Goal: Communication & Community: Answer question/provide support

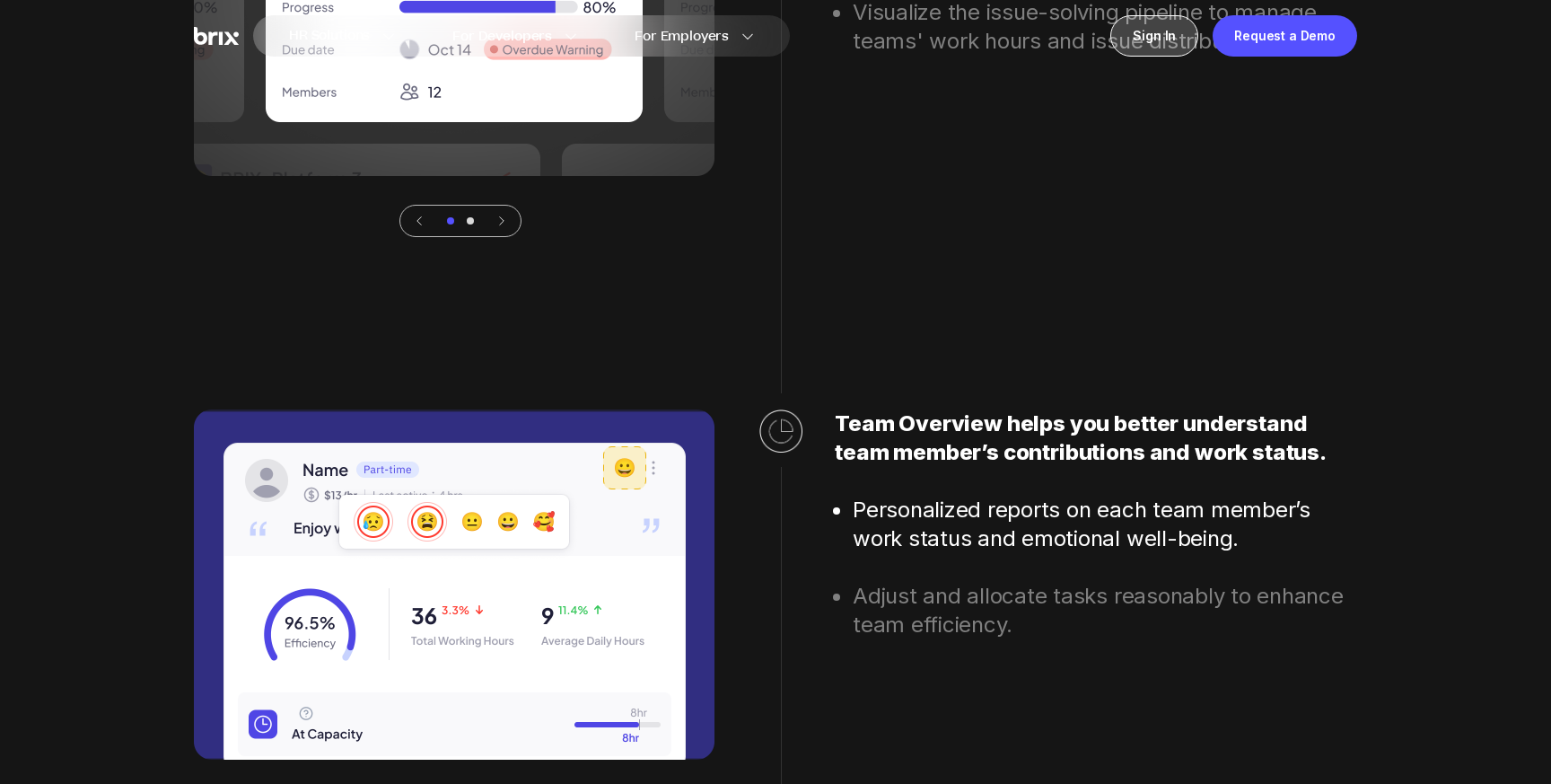
click at [1191, 45] on div "Sign In" at bounding box center [1154, 36] width 88 height 41
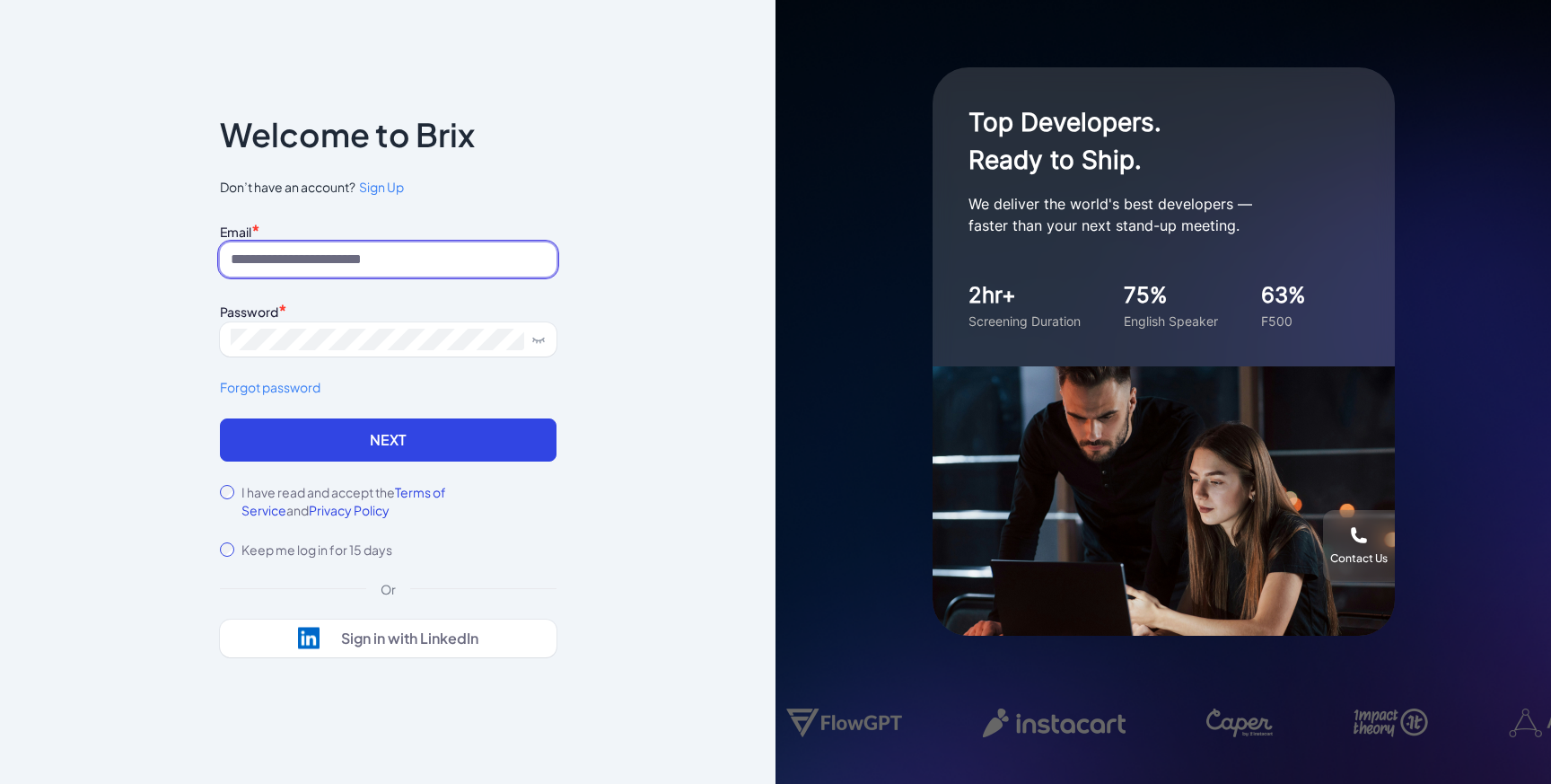
click at [514, 260] on input at bounding box center [389, 259] width 337 height 34
type input "**********"
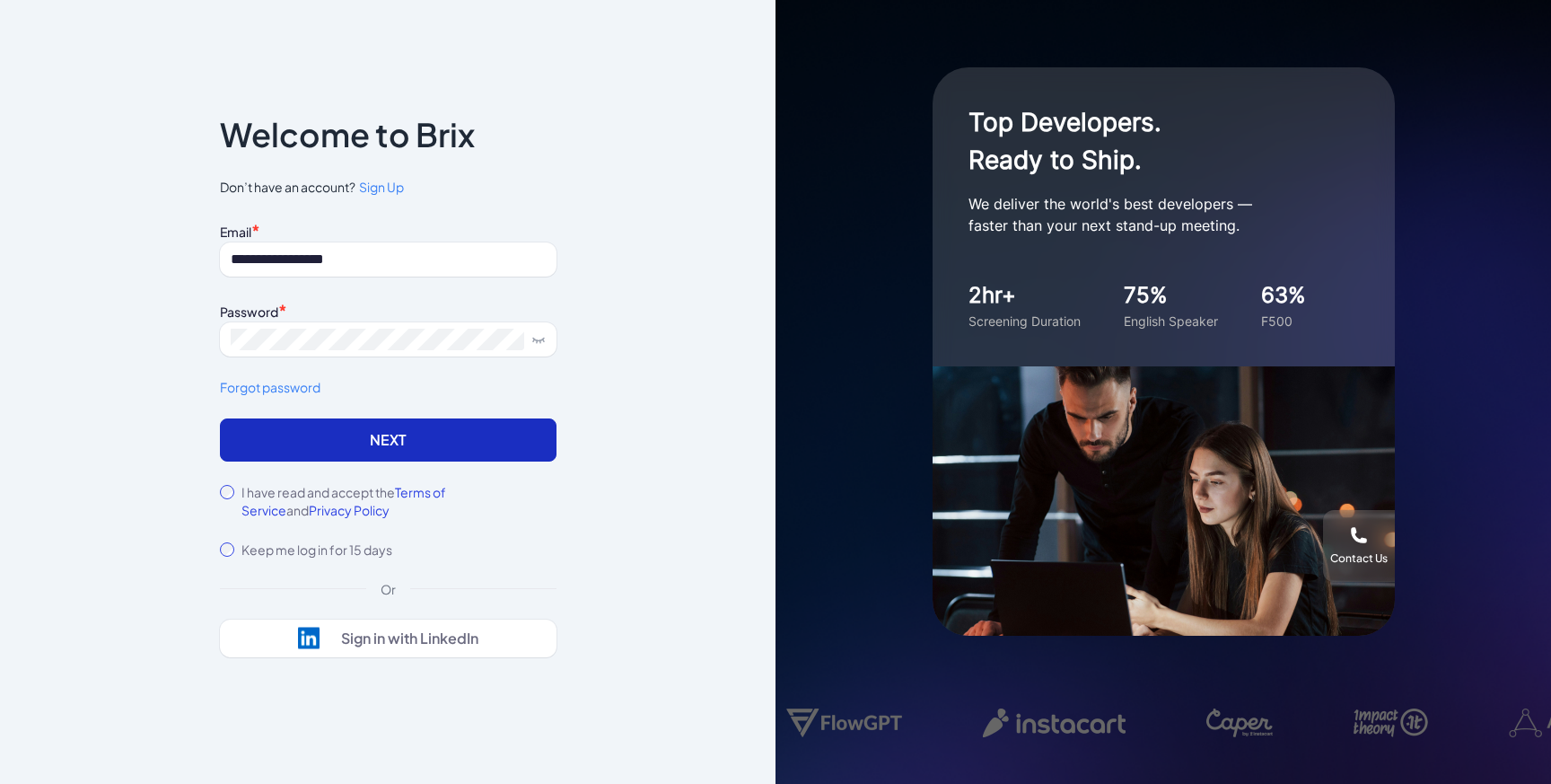
click at [508, 439] on button "Next" at bounding box center [389, 439] width 337 height 43
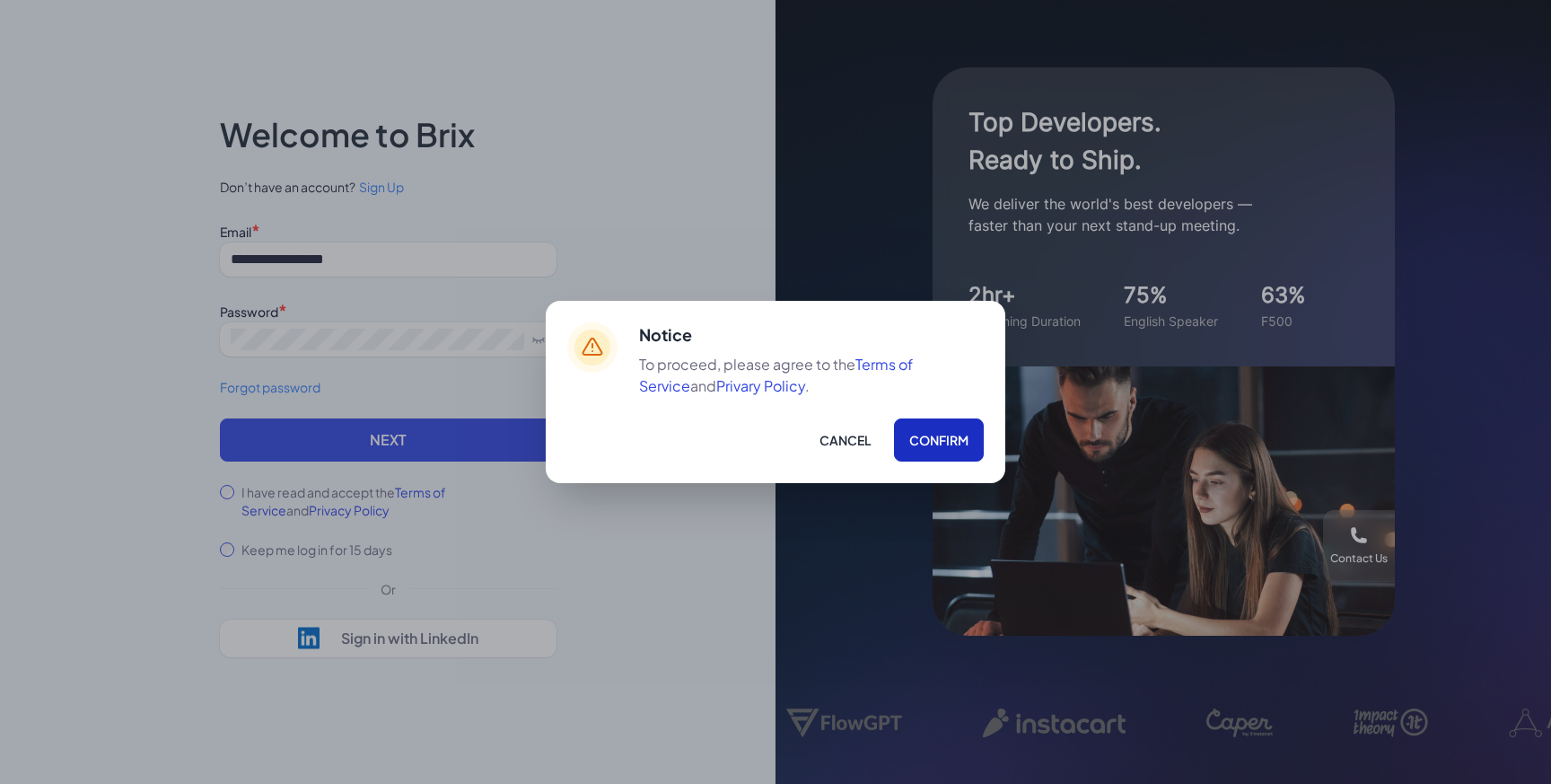
click at [929, 456] on button "Confirm" at bounding box center [939, 439] width 90 height 43
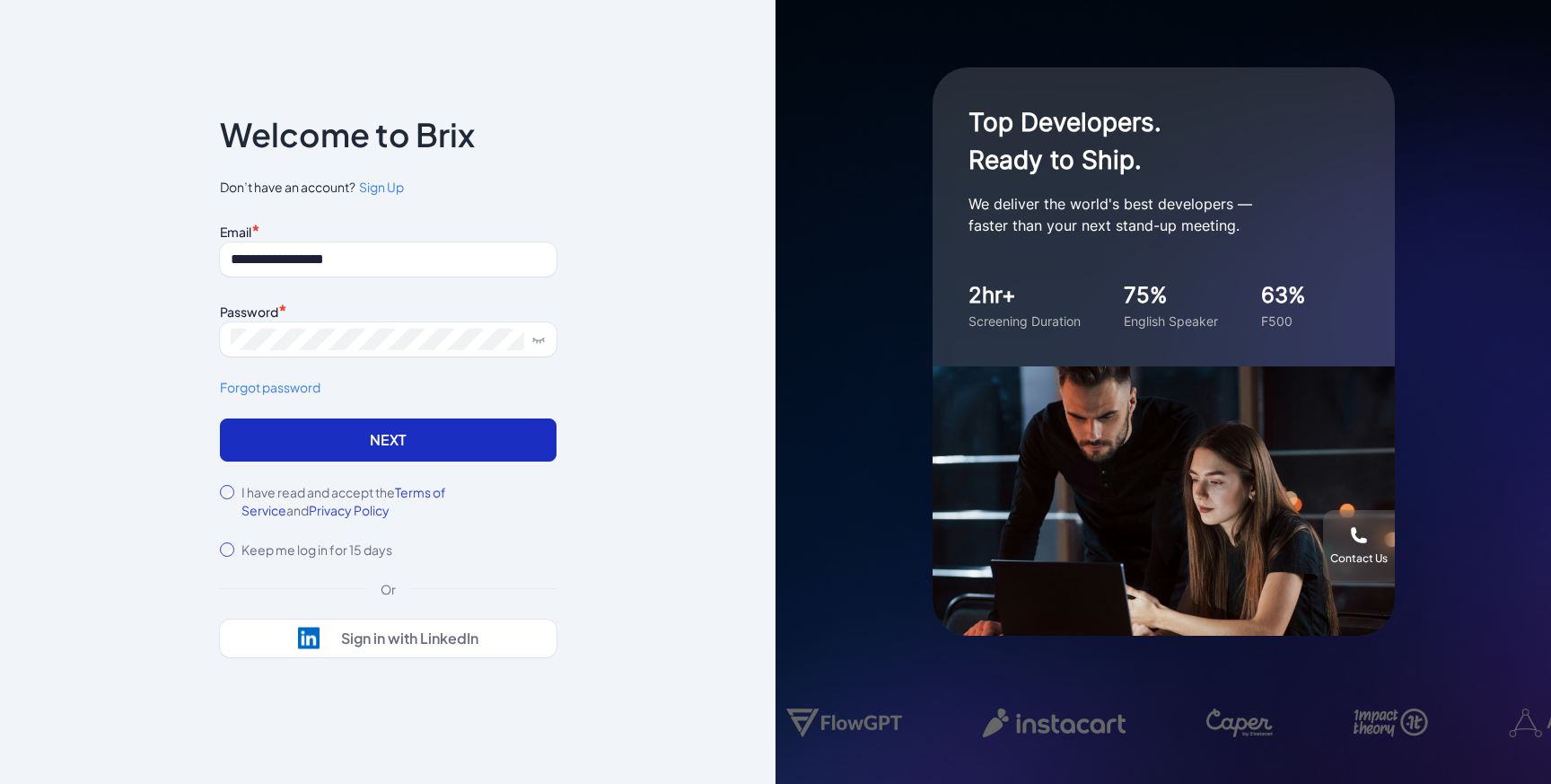
click at [505, 454] on button "Next" at bounding box center [389, 439] width 337 height 43
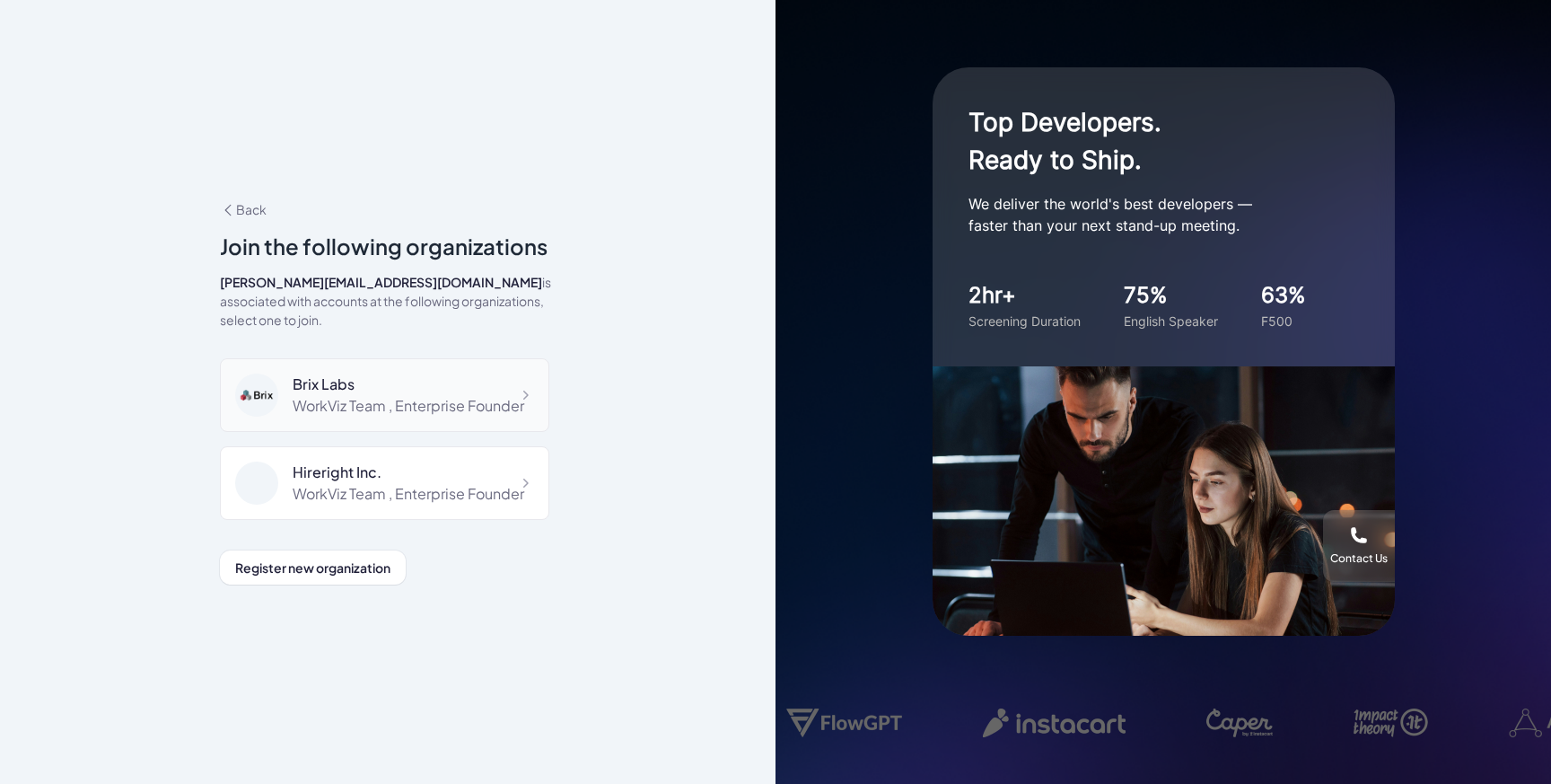
click at [495, 395] on div "WorkViz Team , Enterprise Founder" at bounding box center [408, 406] width 231 height 22
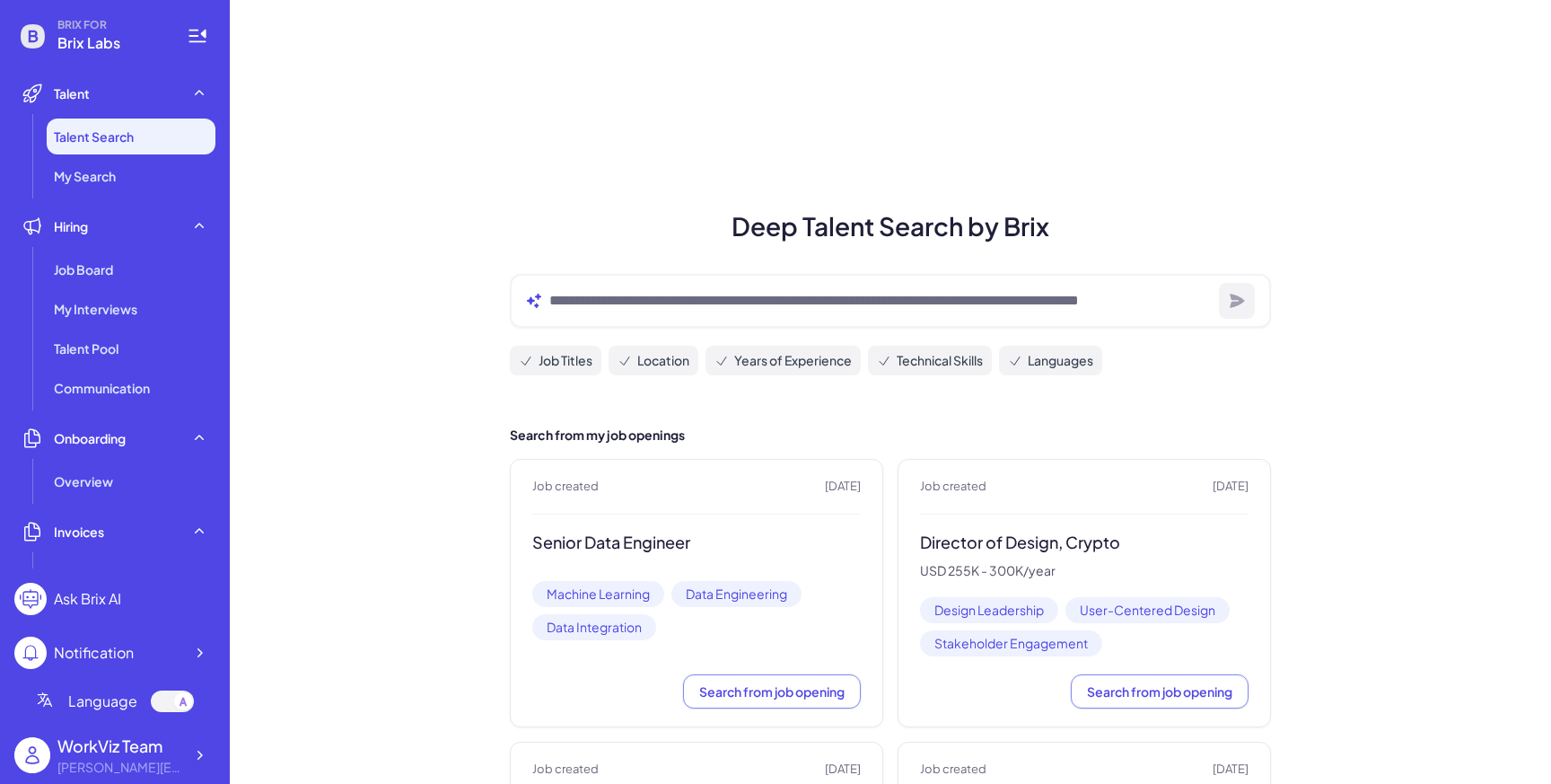
click at [569, 363] on span "Job Titles" at bounding box center [565, 360] width 54 height 19
click at [818, 315] on div at bounding box center [891, 300] width 761 height 54
click at [152, 173] on li "My Search" at bounding box center [130, 175] width 168 height 36
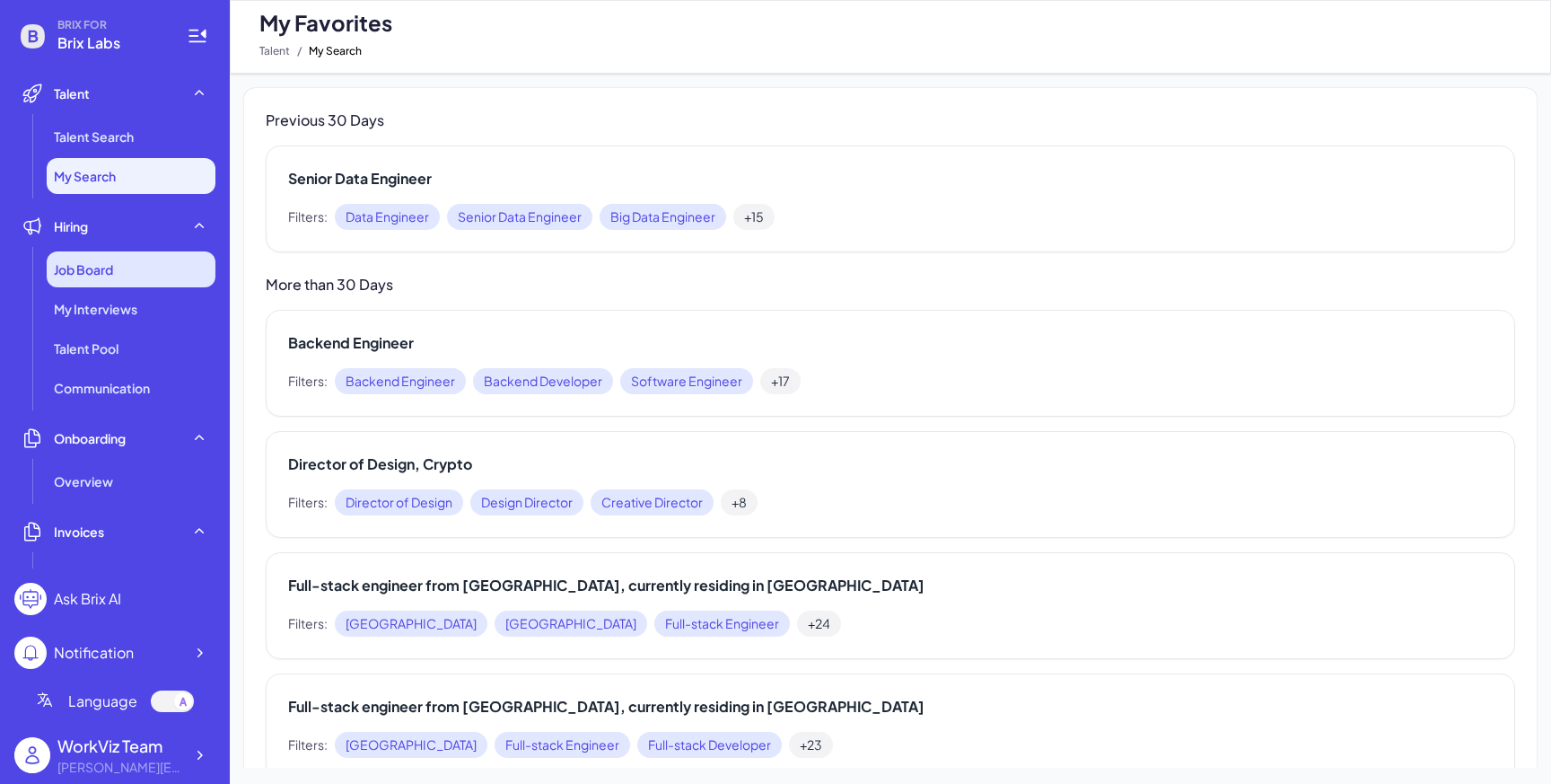
click at [115, 275] on div "Job Board" at bounding box center [130, 269] width 168 height 36
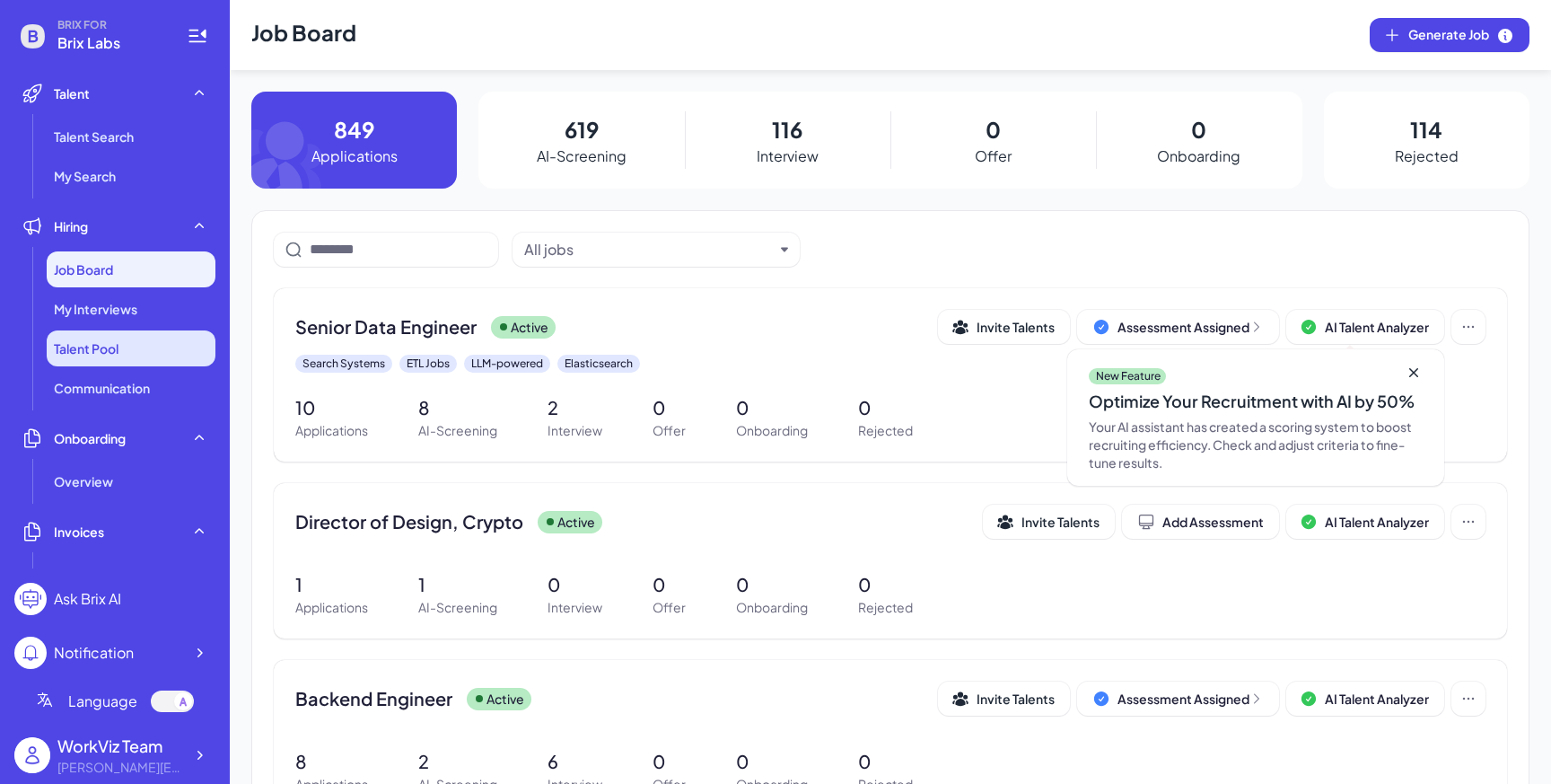
click at [111, 333] on li "Talent Pool" at bounding box center [130, 348] width 168 height 36
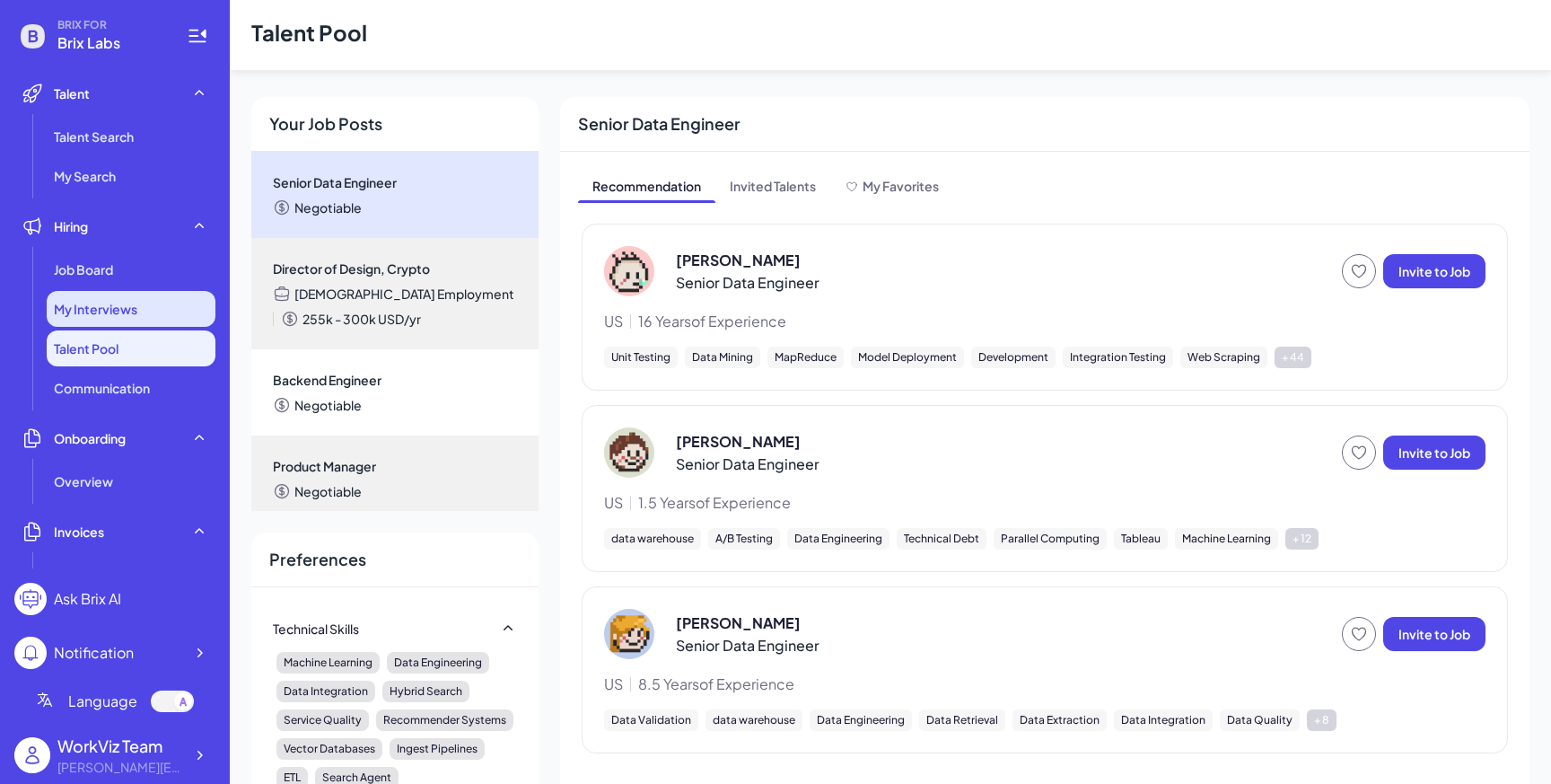
click at [112, 297] on div "My Interviews" at bounding box center [130, 308] width 168 height 36
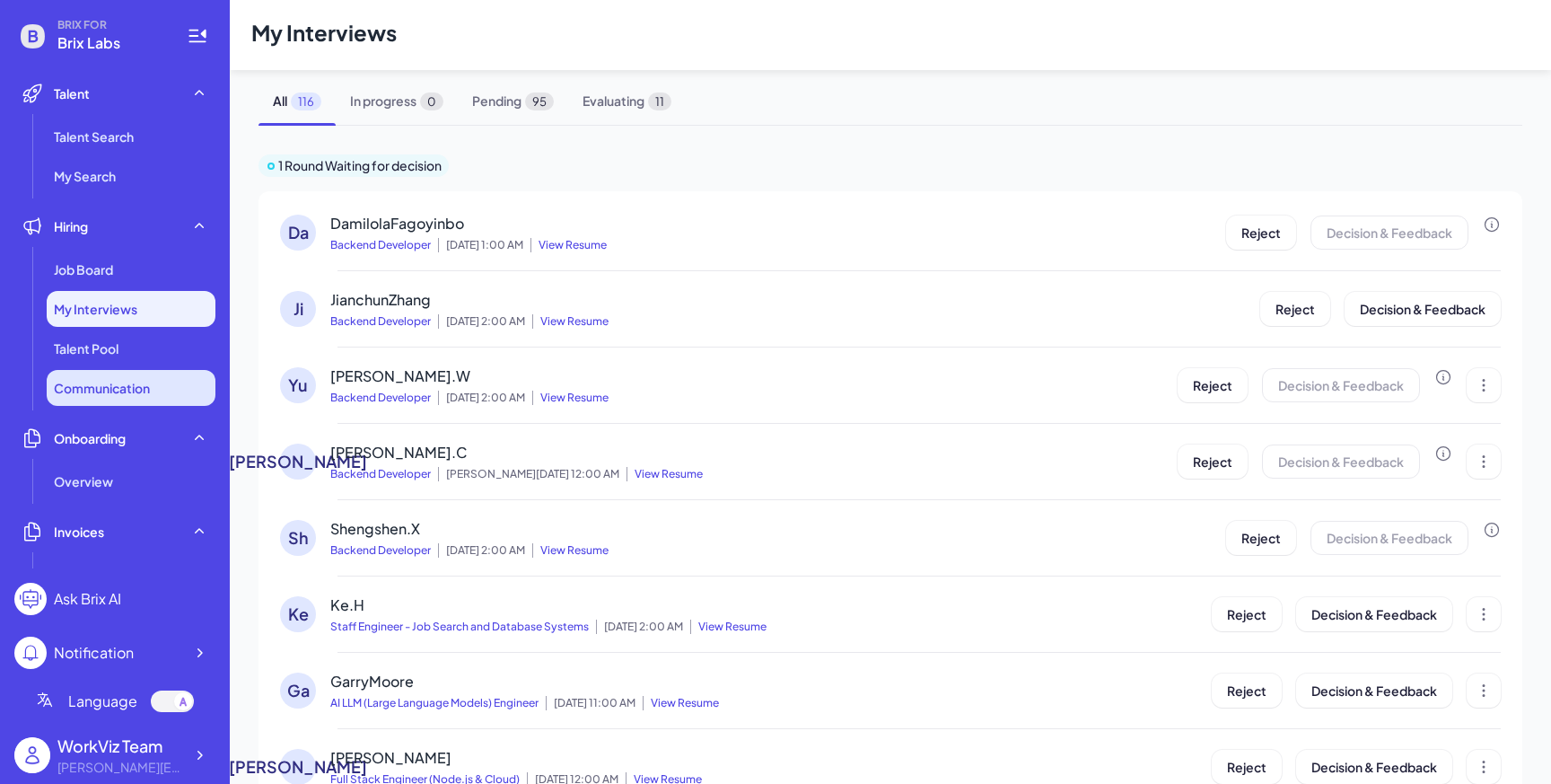
click at [117, 402] on li "Communication" at bounding box center [130, 387] width 168 height 36
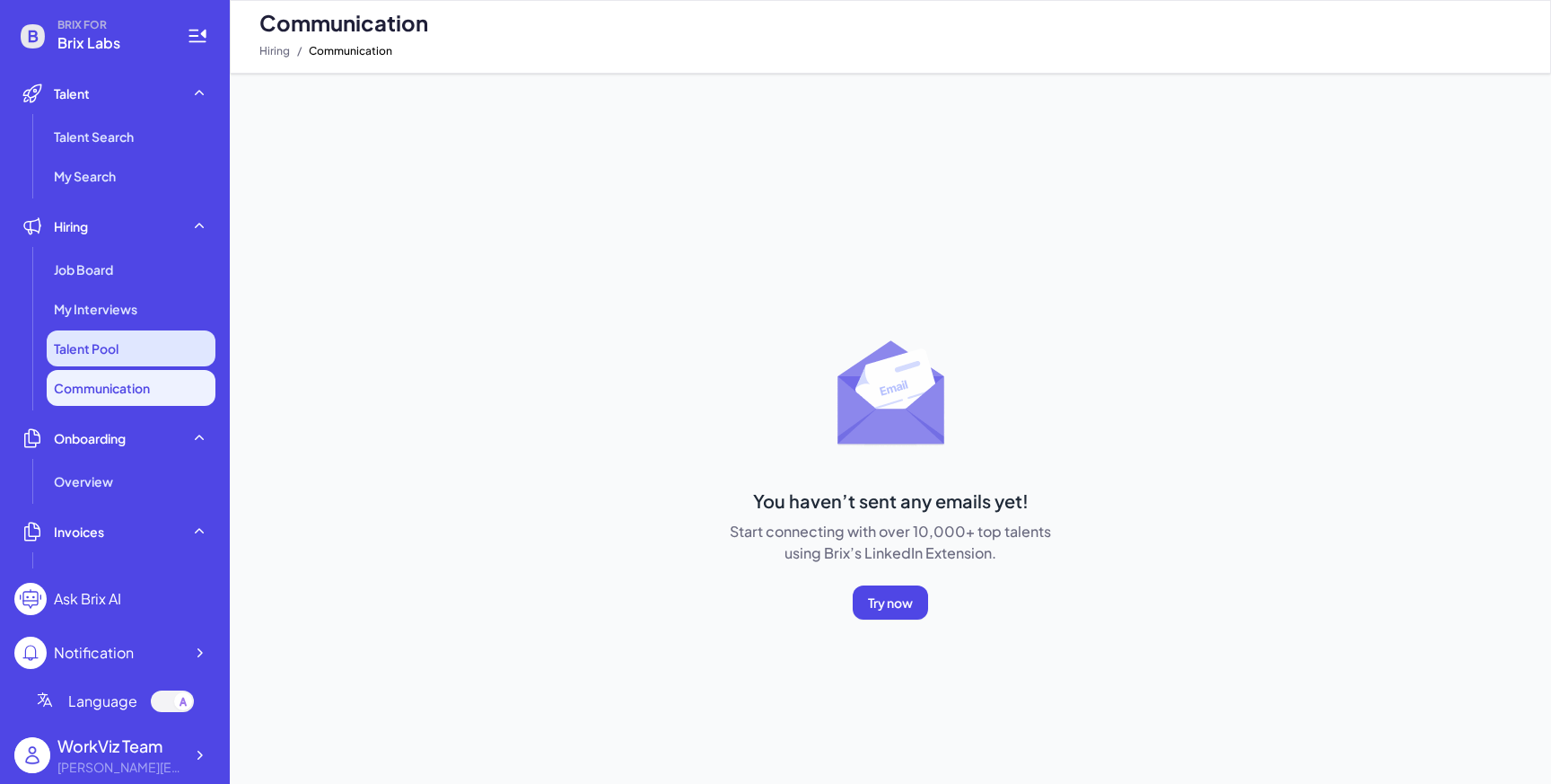
click at [108, 354] on span "Talent Pool" at bounding box center [86, 349] width 65 height 18
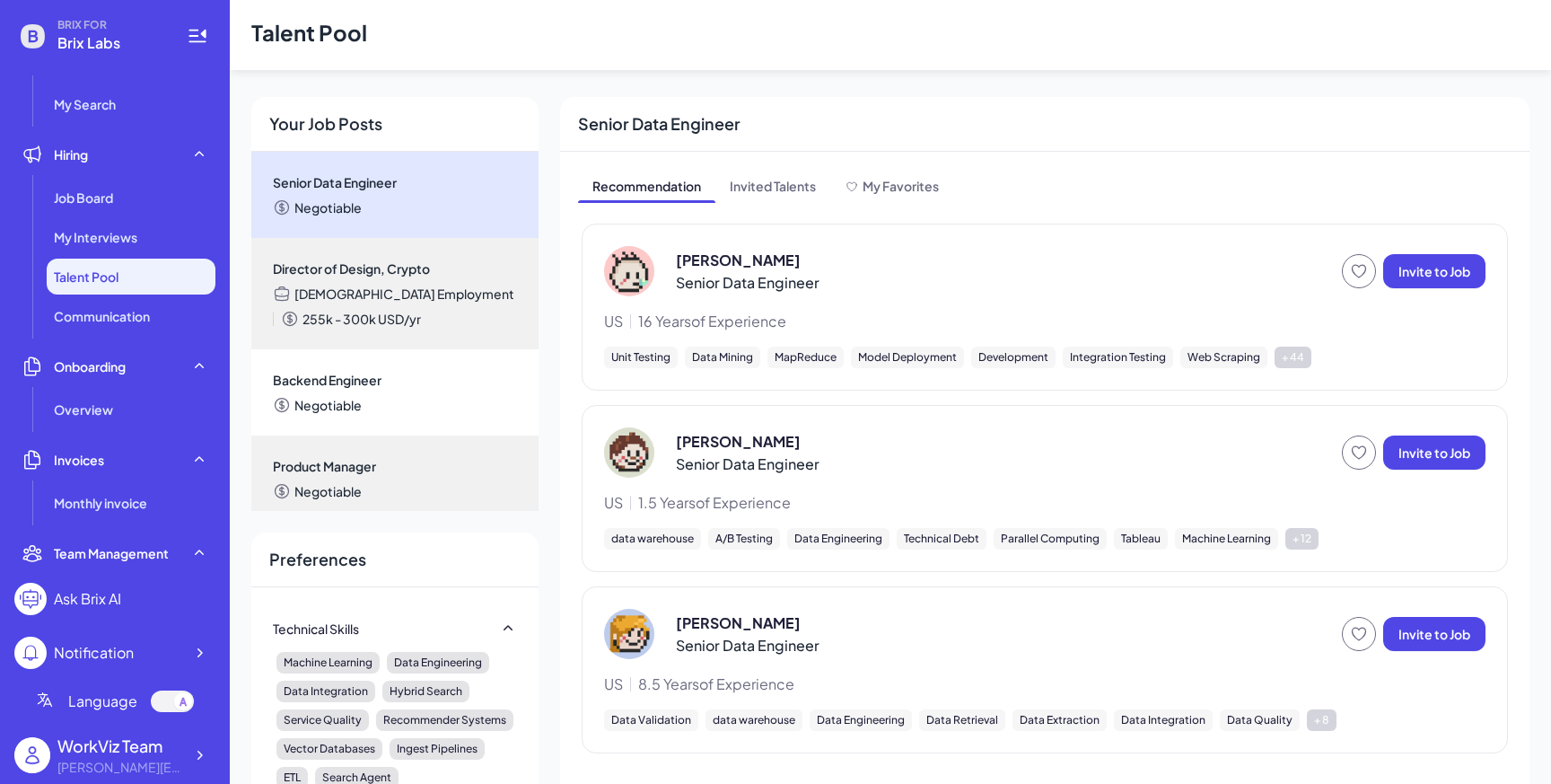
scroll to position [80, 0]
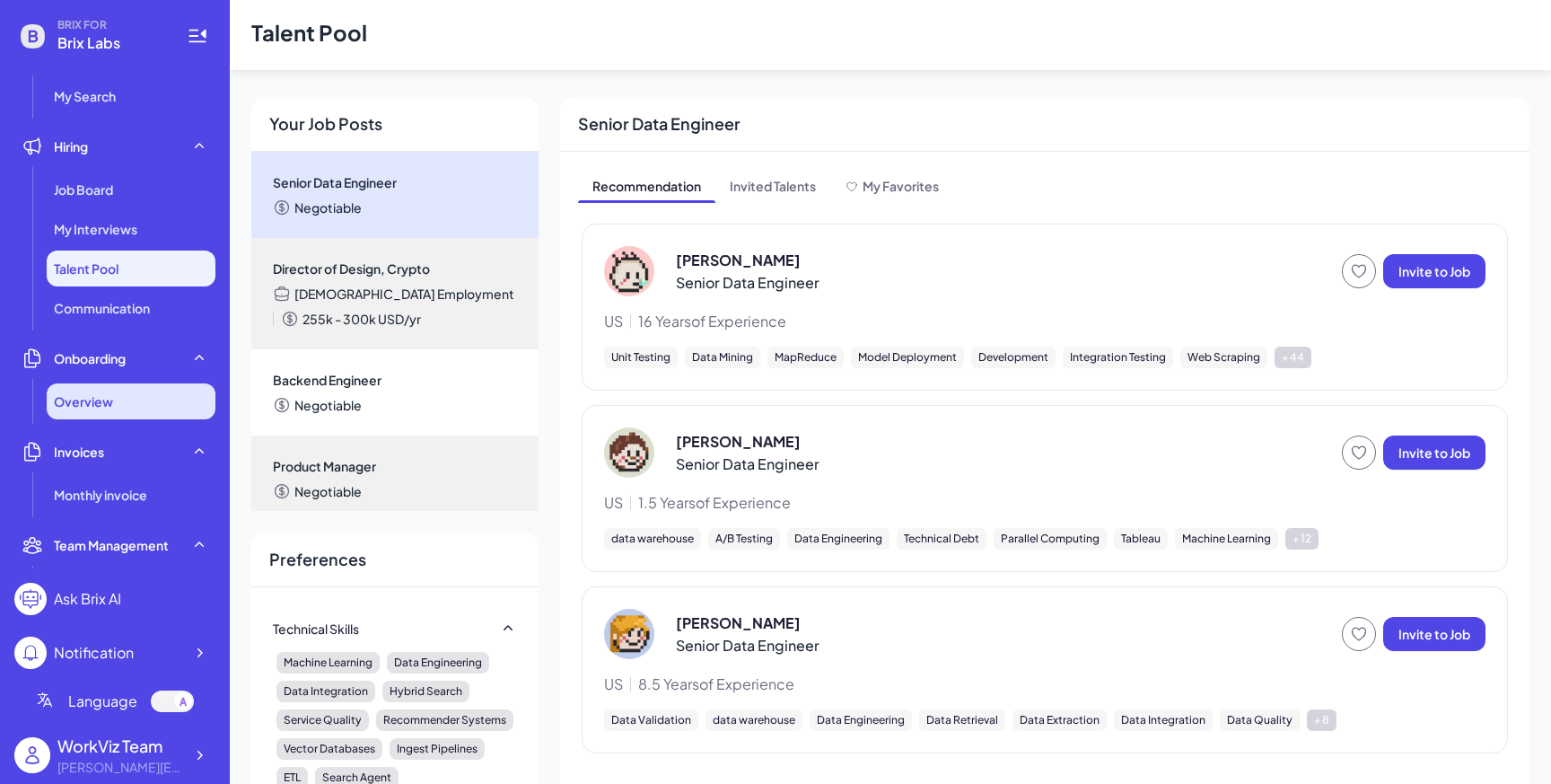
click at [108, 385] on div "Overview" at bounding box center [130, 401] width 168 height 36
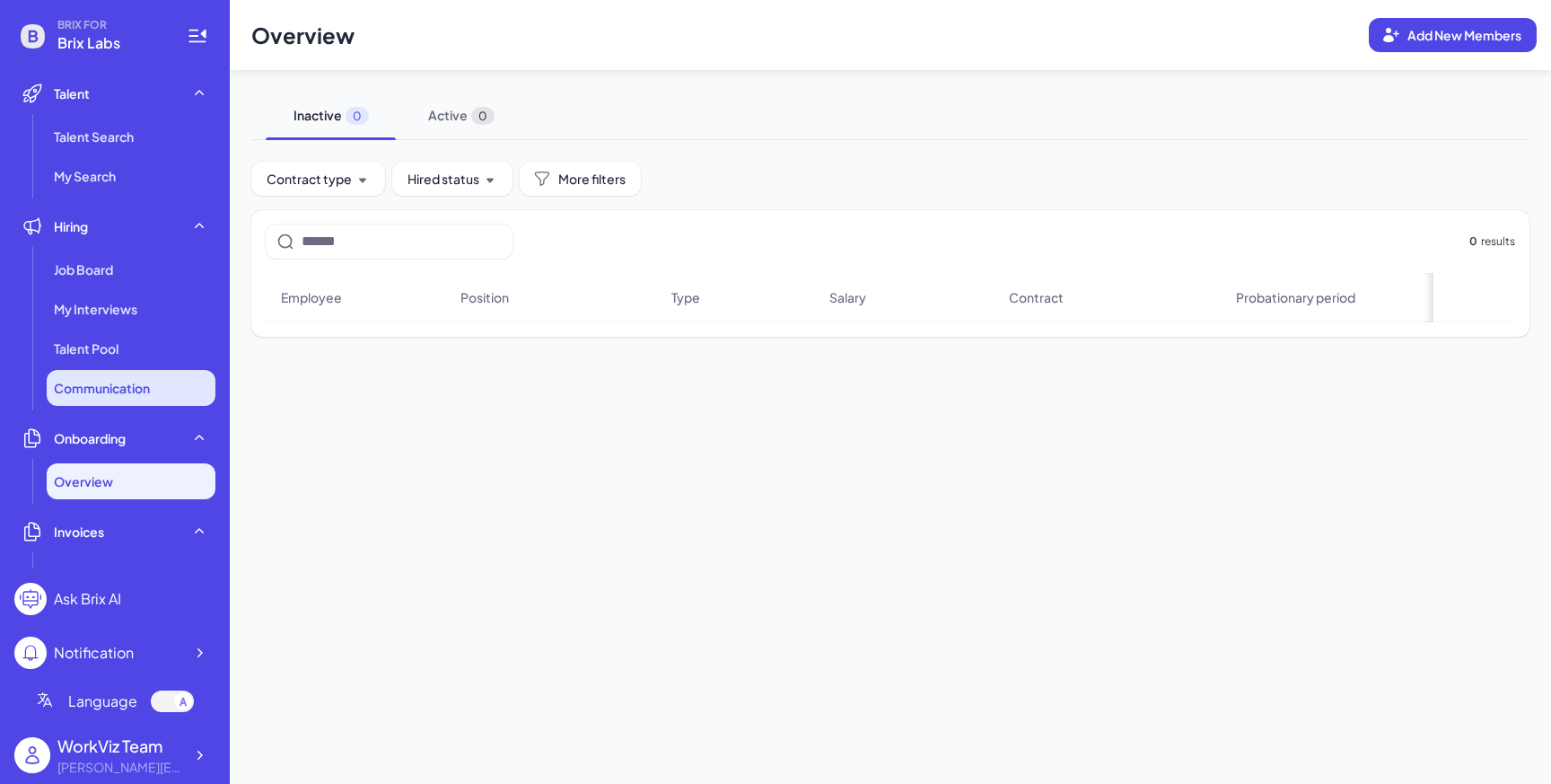
scroll to position [67, 0]
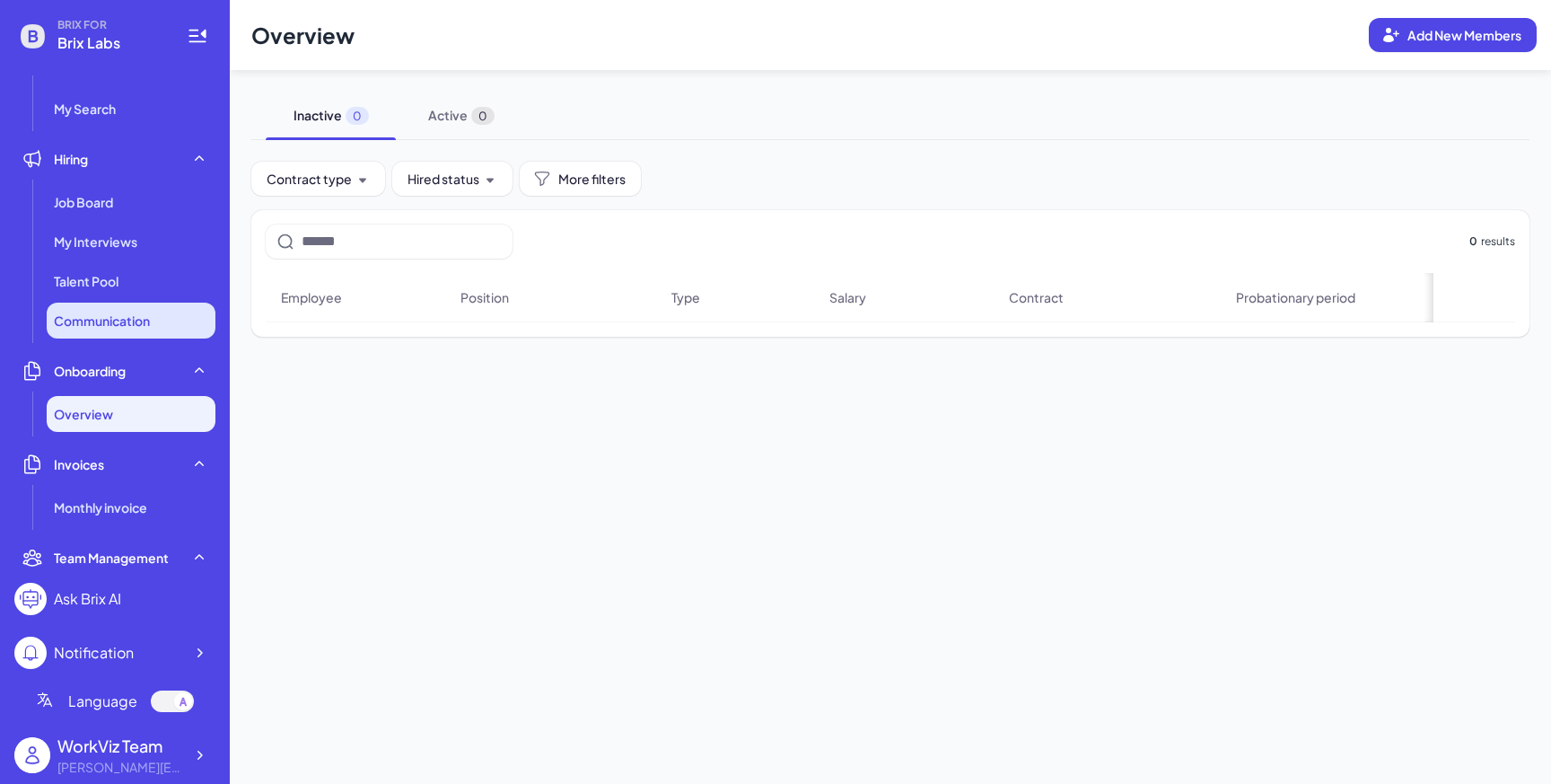
click at [105, 332] on li "Communication" at bounding box center [130, 320] width 168 height 36
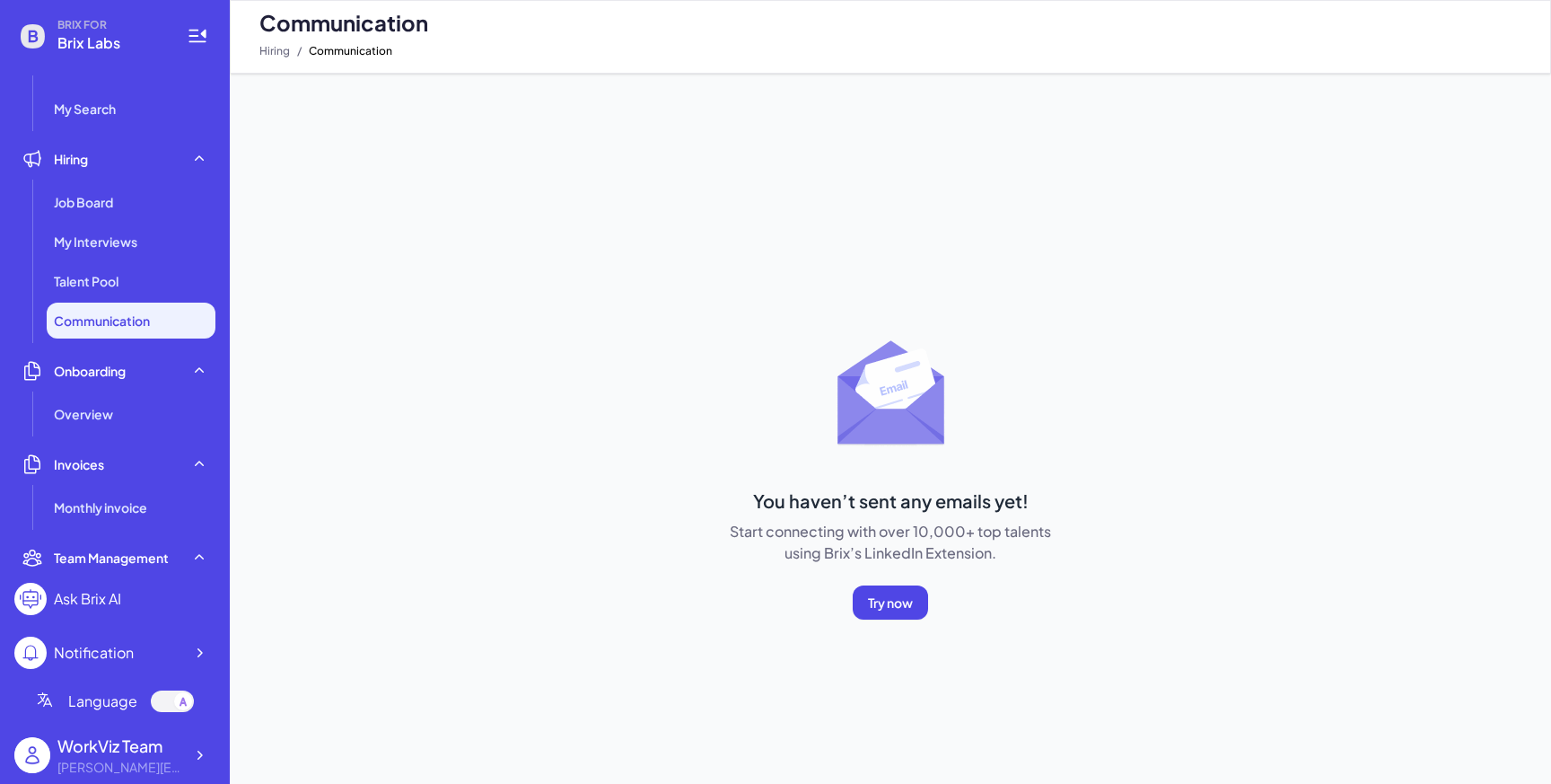
click at [68, 19] on span "BRIX FOR" at bounding box center [111, 25] width 107 height 15
click at [130, 753] on div "WorkViz Team" at bounding box center [120, 745] width 126 height 25
click at [215, 754] on div at bounding box center [199, 754] width 32 height 32
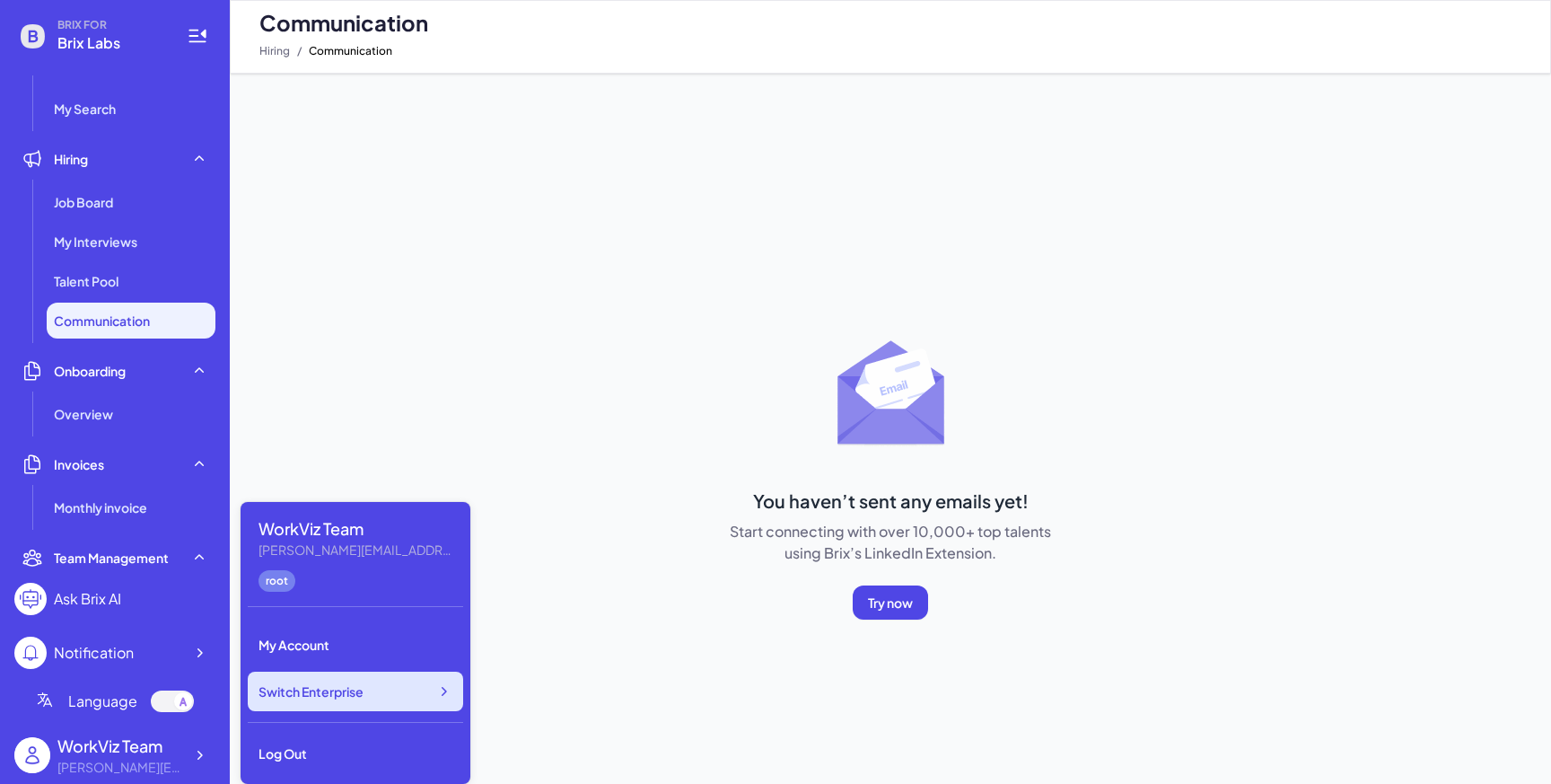
click at [319, 675] on div "Switch Enterprise" at bounding box center [355, 690] width 216 height 39
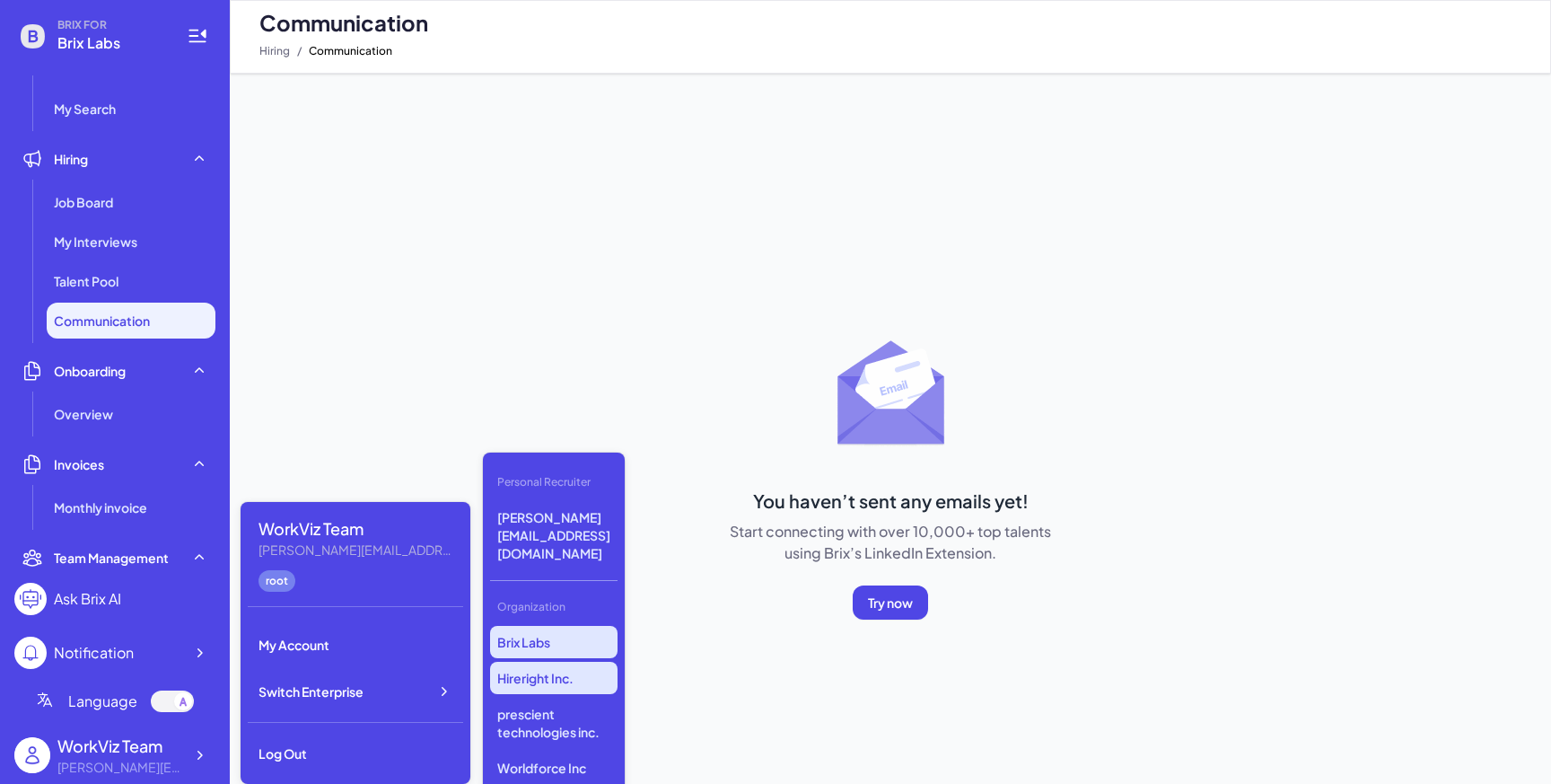
click at [555, 662] on p "Hireright Inc." at bounding box center [554, 677] width 128 height 32
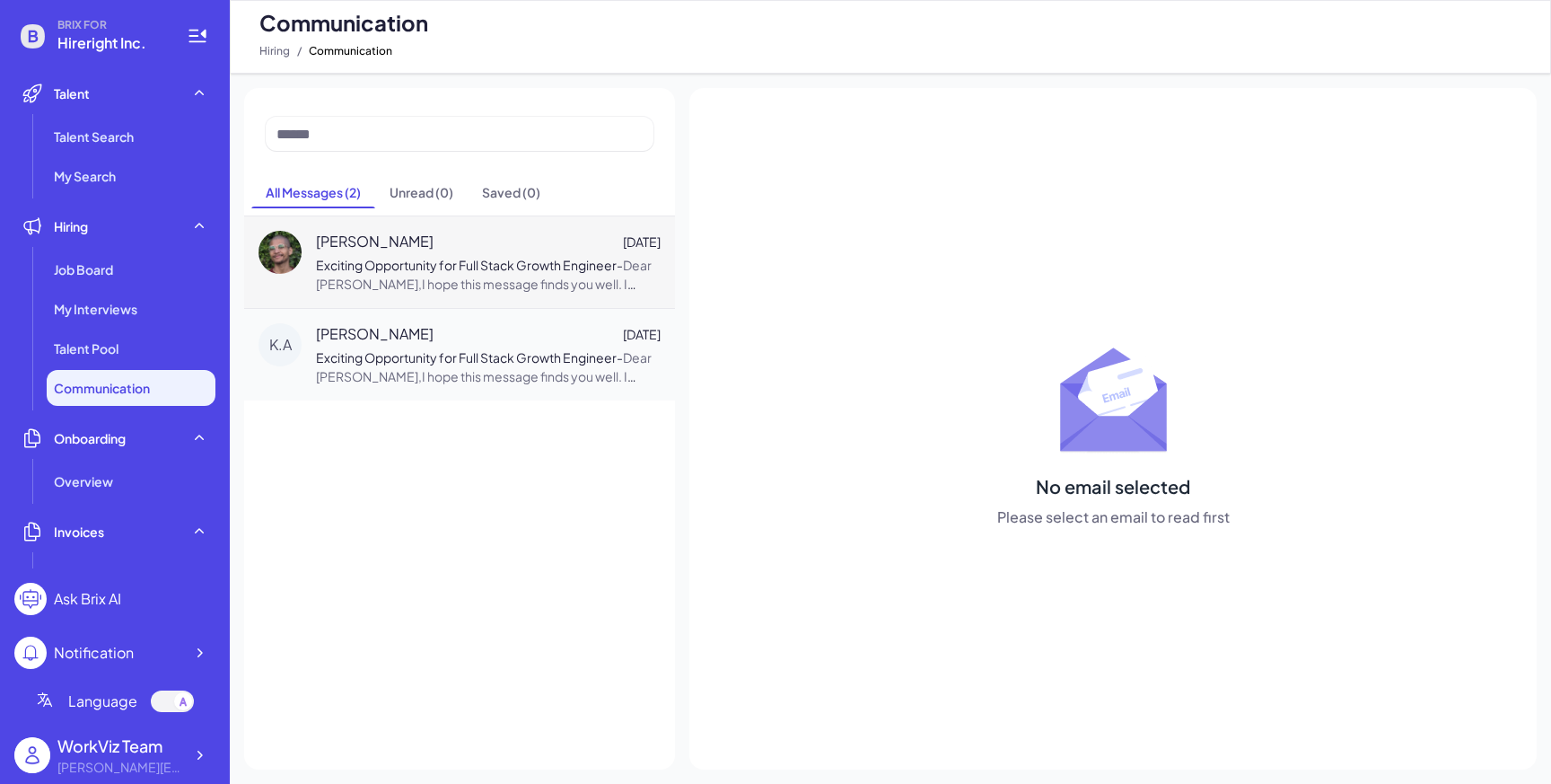
click at [437, 287] on span "Dear Carlitos W.,I hope this message finds you well. I came across your impress…" at bounding box center [487, 378] width 343 height 242
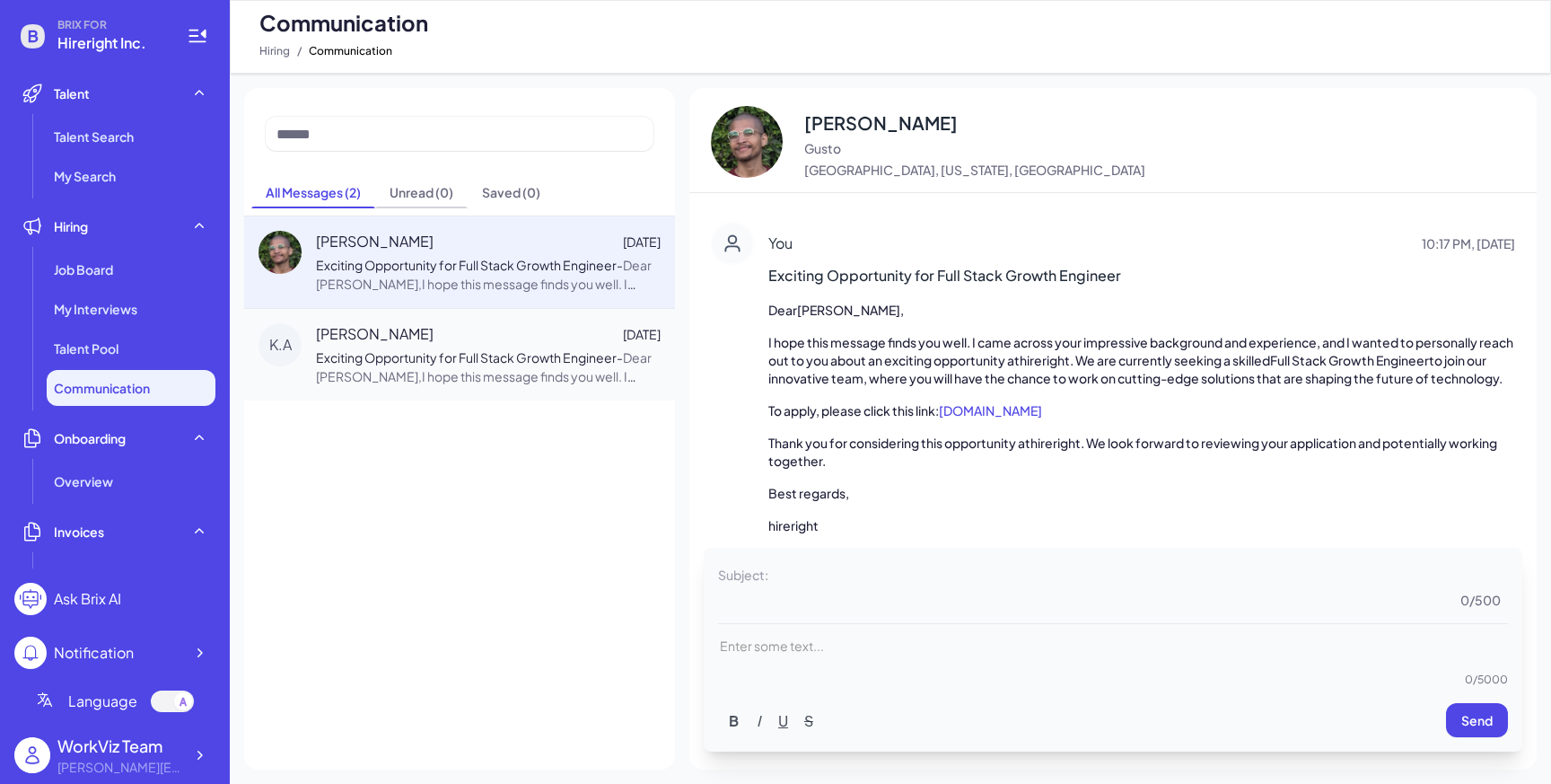
click at [442, 197] on div "( 0 )" at bounding box center [444, 192] width 18 height 18
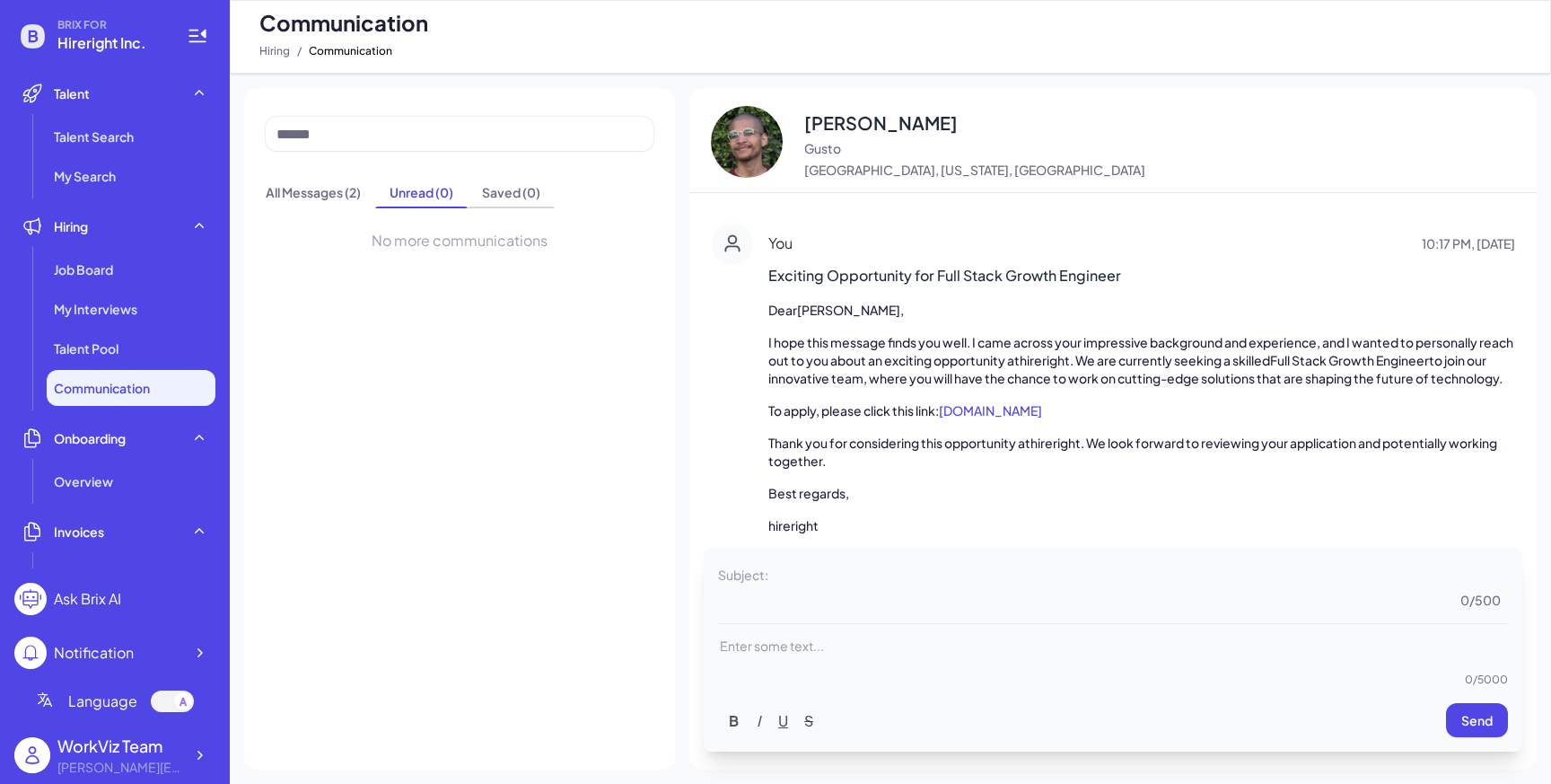
click at [515, 191] on div "Saved ( 0 )" at bounding box center [511, 192] width 58 height 18
click at [352, 208] on span "All Messages ( 2 )" at bounding box center [313, 194] width 124 height 29
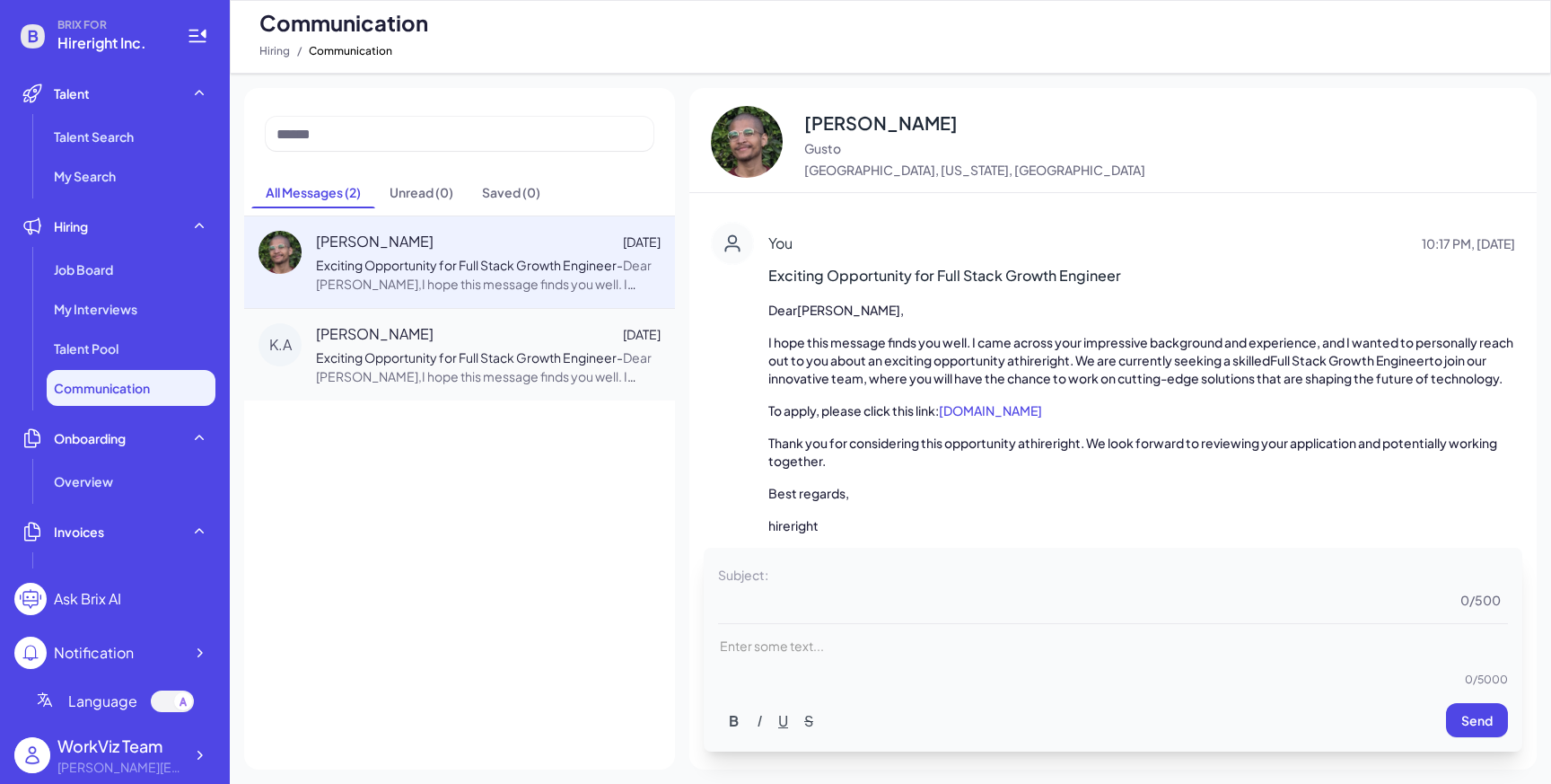
click at [828, 126] on p "Carlitos W." at bounding box center [974, 123] width 342 height 25
